Goal: Transaction & Acquisition: Purchase product/service

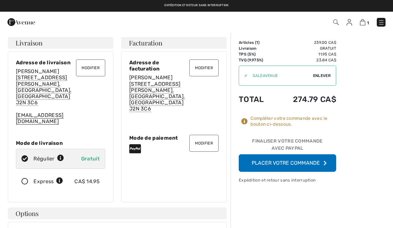
click at [318, 77] on span "Enlever" at bounding box center [322, 76] width 18 height 6
click at [326, 78] on span "Utiliser" at bounding box center [322, 76] width 18 height 6
click at [263, 78] on input "TEXT" at bounding box center [275, 75] width 73 height 19
type input "SALEAVENUE"
click at [331, 115] on div "Articles ( 1 ) 239.00 CA$ Code promo 0.00 CA$ Livraison Gratuit TPS (5%) 11.95 …" at bounding box center [287, 106] width 97 height 132
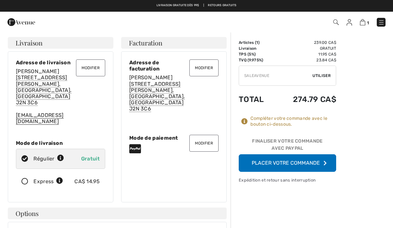
click at [257, 103] on td "Total" at bounding box center [257, 99] width 36 height 22
click at [324, 78] on span "Utiliser" at bounding box center [322, 76] width 18 height 6
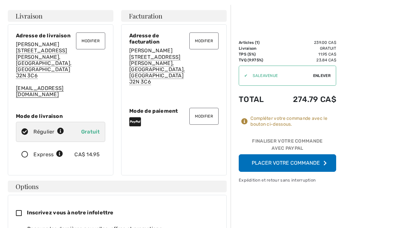
scroll to position [34, 0]
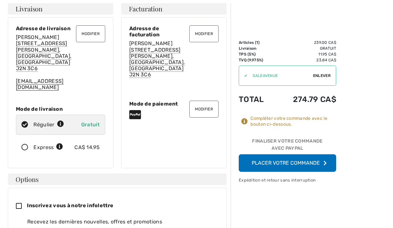
click at [304, 164] on button "Placer votre commande" at bounding box center [287, 163] width 97 height 18
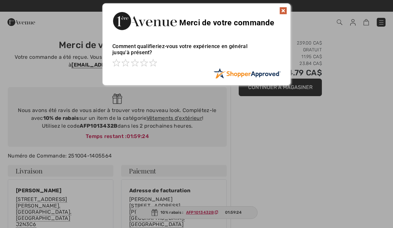
click at [324, 148] on div at bounding box center [196, 114] width 393 height 228
click at [284, 11] on img at bounding box center [283, 11] width 8 height 8
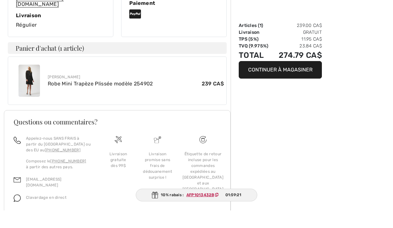
scroll to position [222, 0]
